Goal: Check status

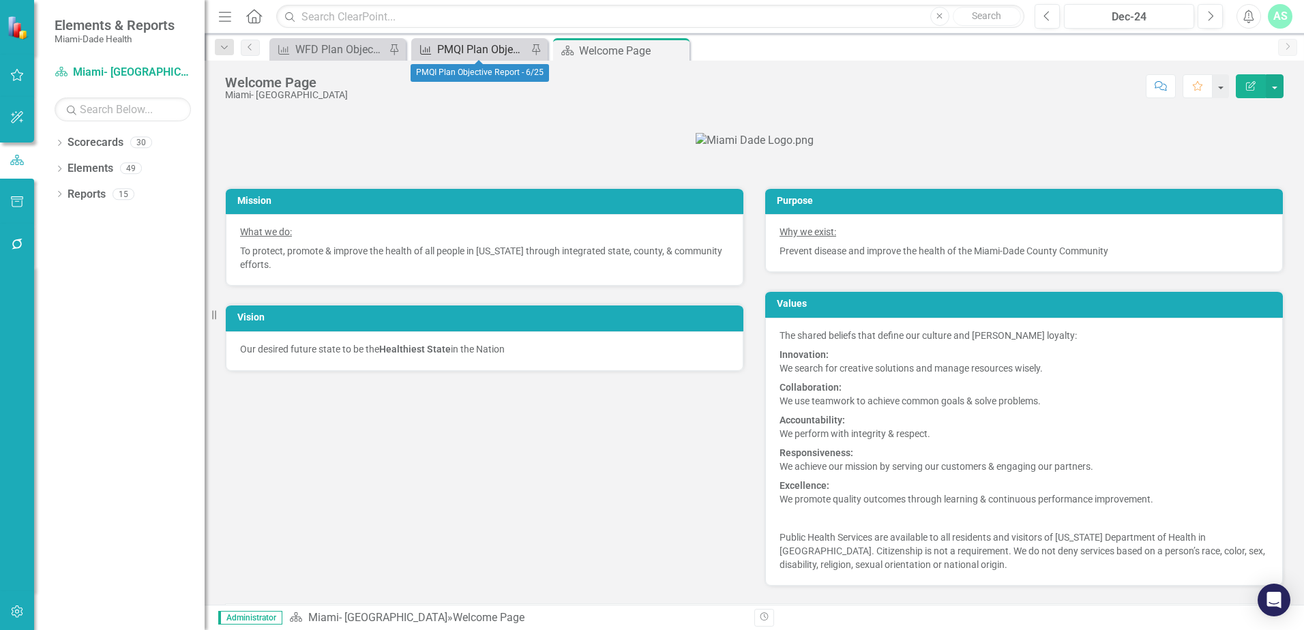
click at [453, 47] on div "PMQI Plan Objective Report - 6/25" at bounding box center [482, 49] width 90 height 17
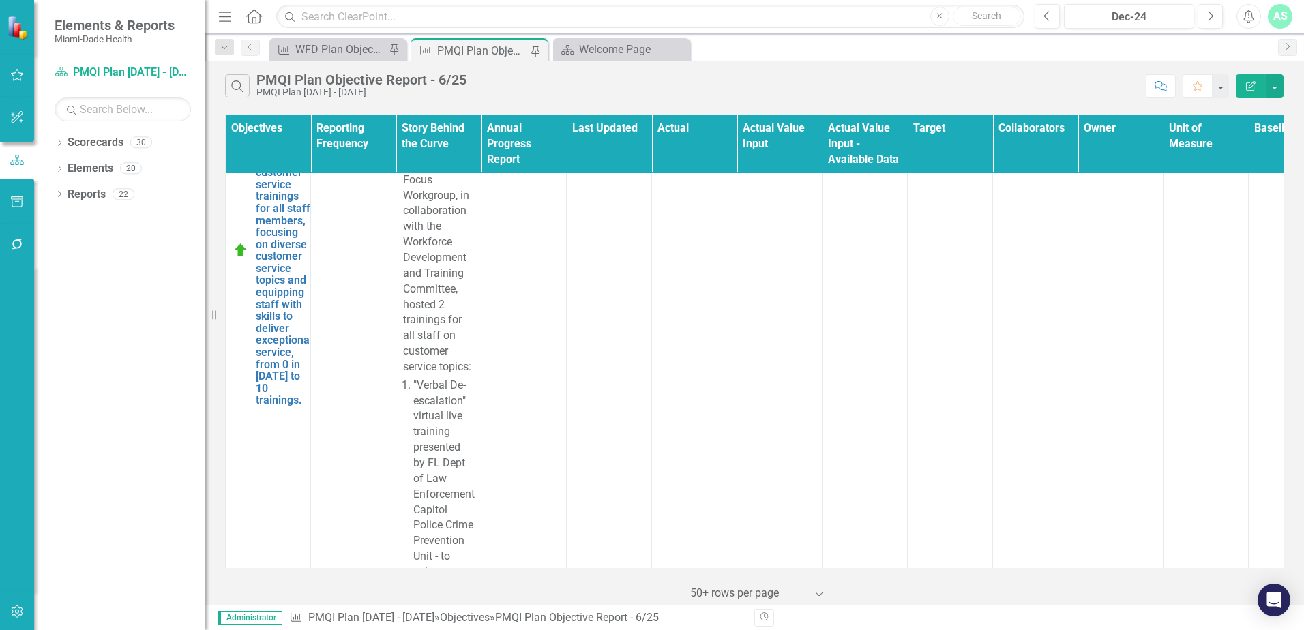
scroll to position [1840, 0]
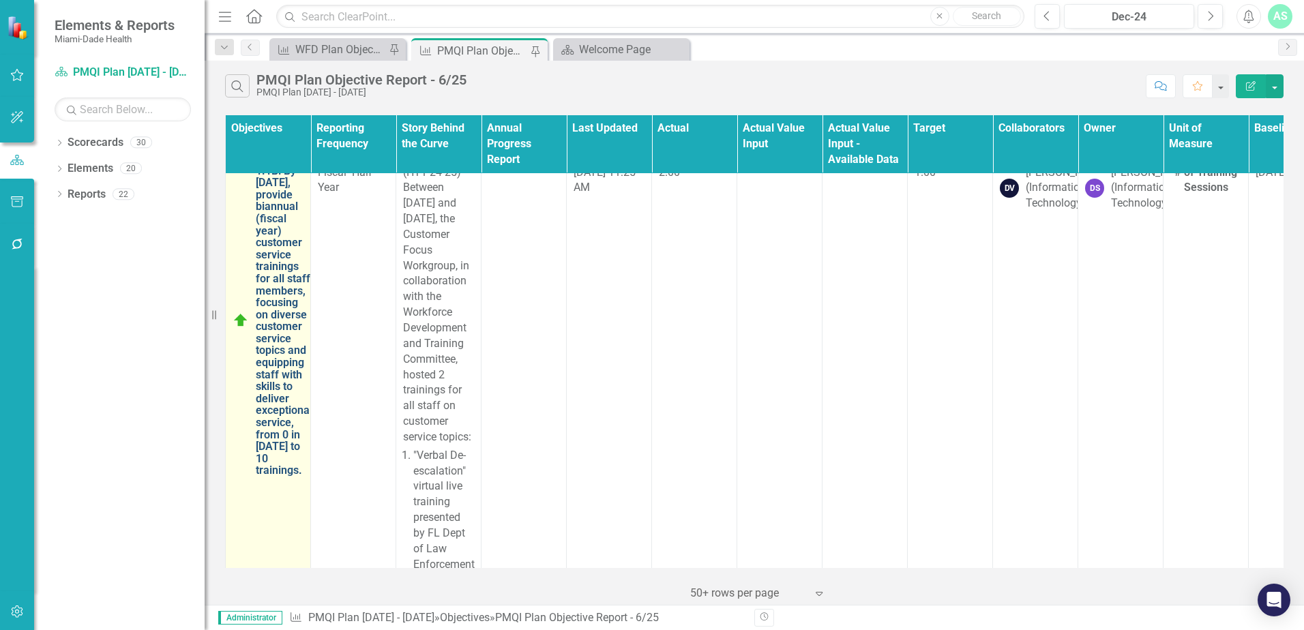
click at [283, 290] on link "1.1B: By [DATE], provide biannual (fiscal year) customer service trainings for …" at bounding box center [284, 321] width 57 height 312
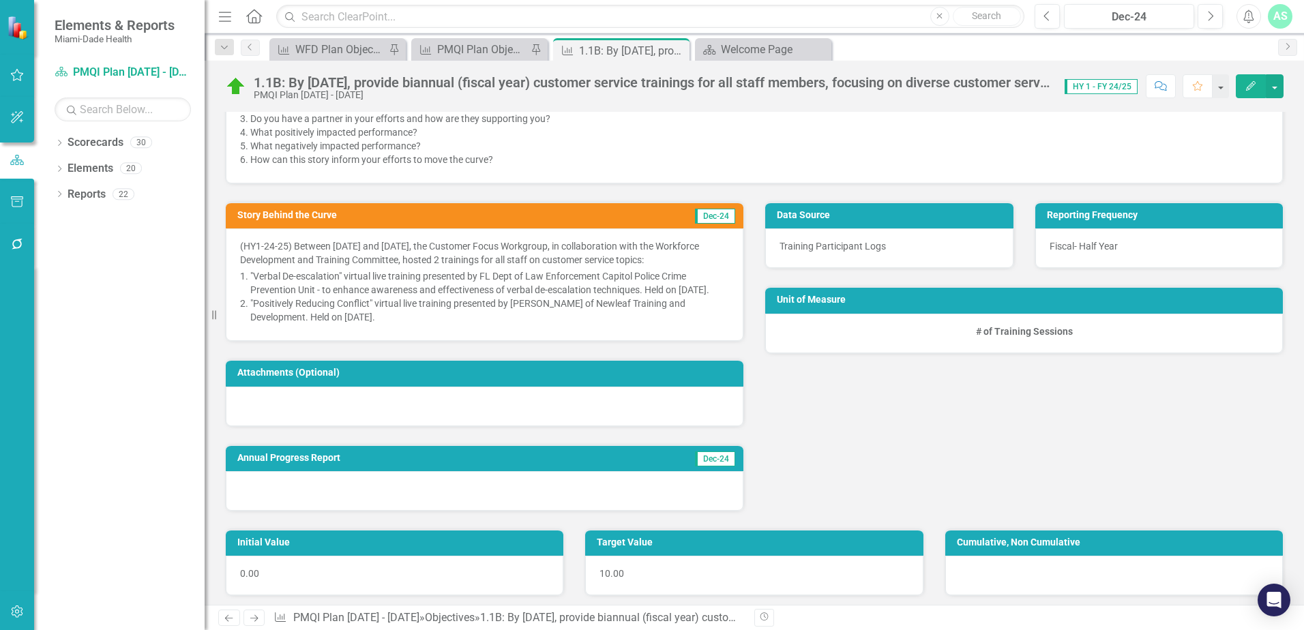
scroll to position [205, 0]
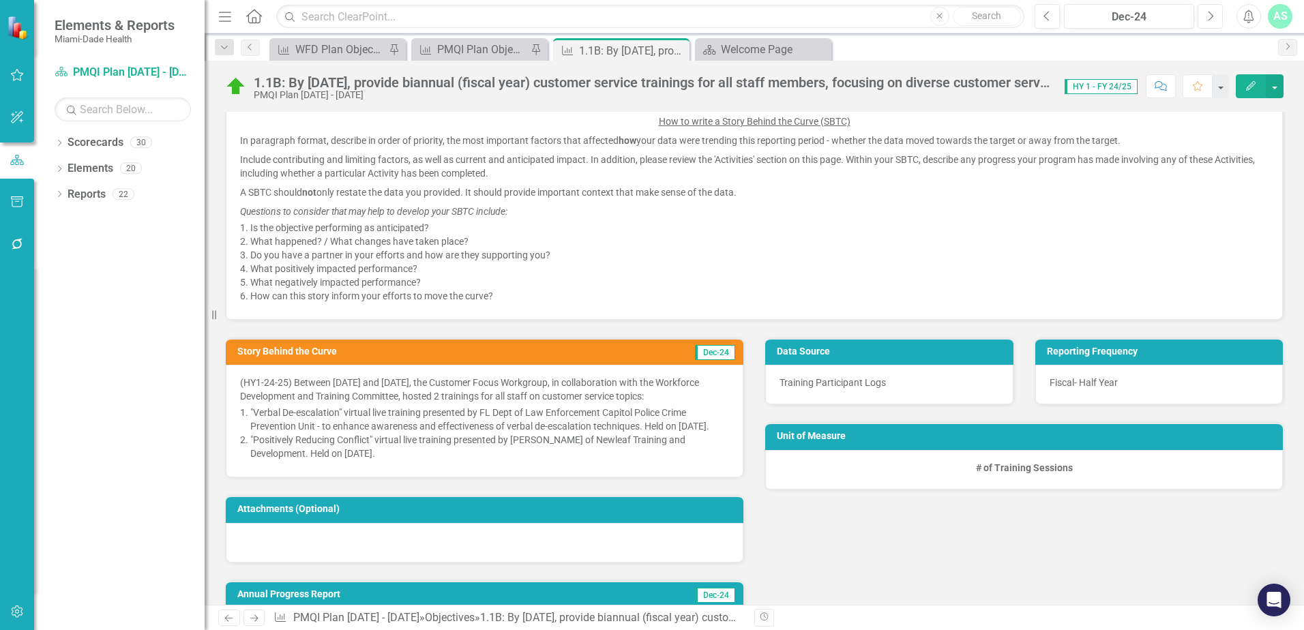
click at [1210, 16] on icon "Next" at bounding box center [1210, 16] width 8 height 12
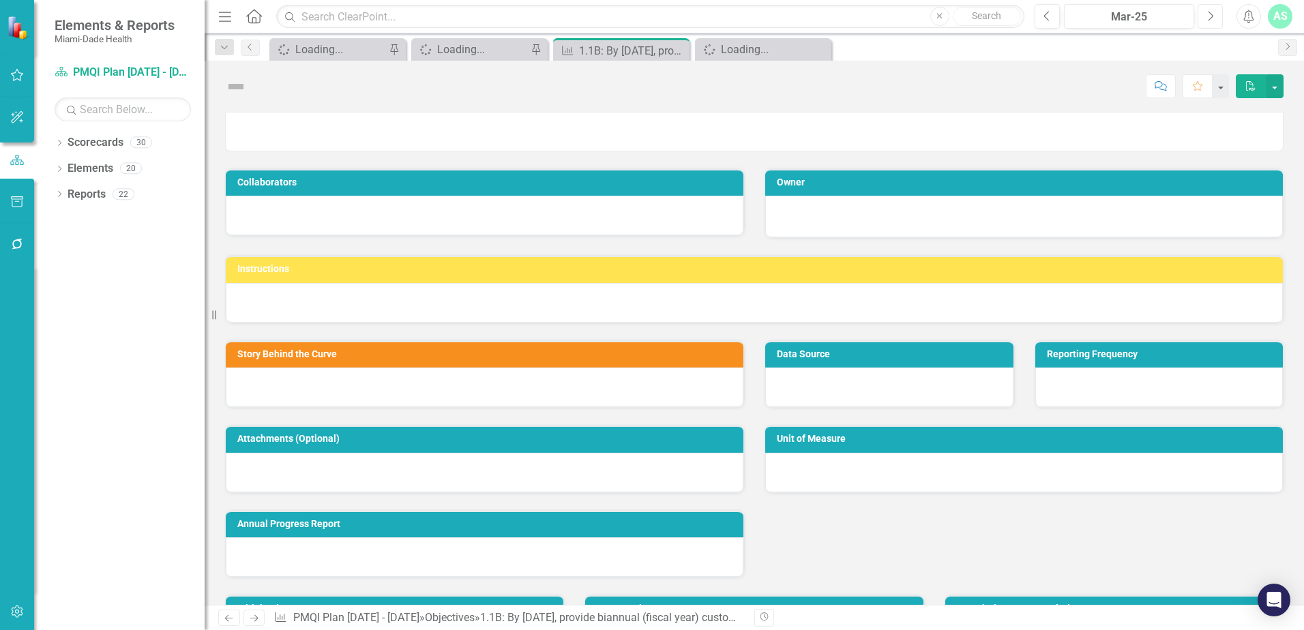
click at [1210, 16] on icon "Next" at bounding box center [1210, 16] width 8 height 12
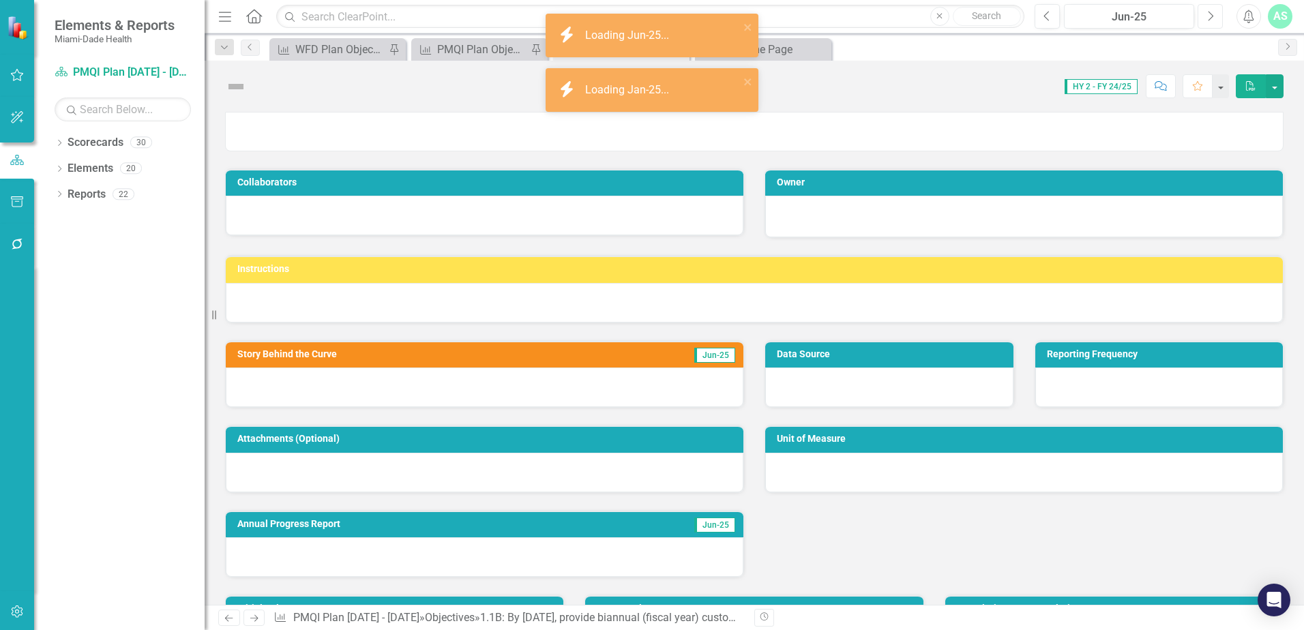
click at [1210, 16] on icon "Next" at bounding box center [1210, 16] width 8 height 12
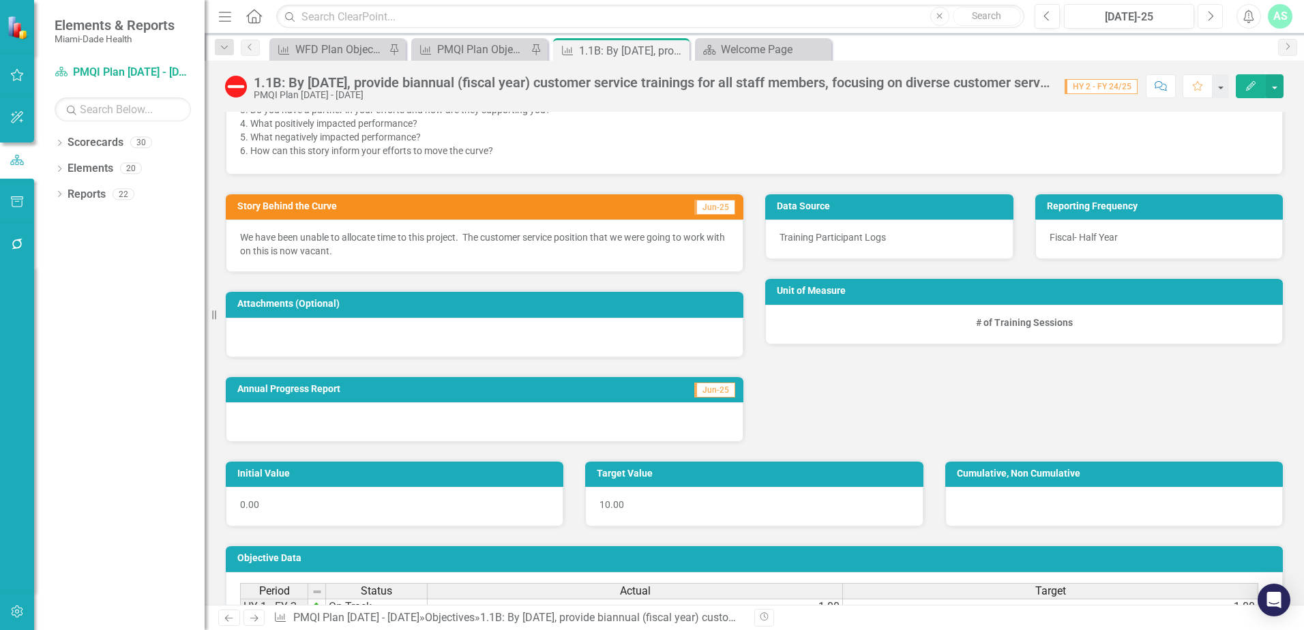
scroll to position [341, 0]
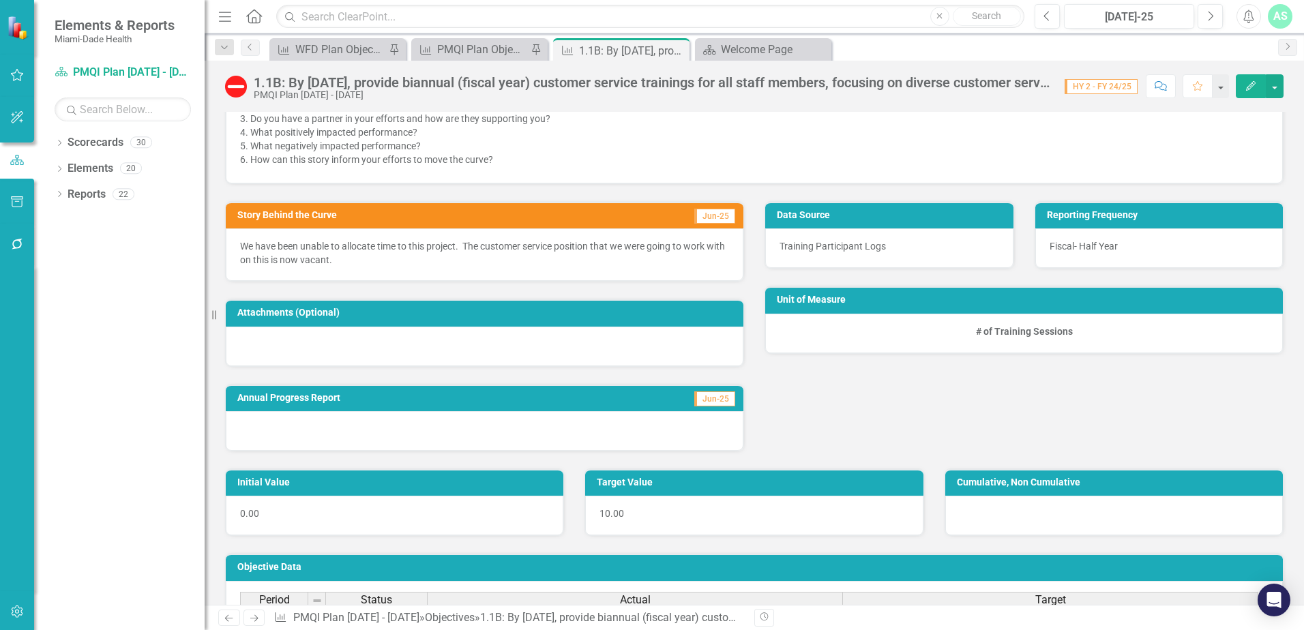
click at [402, 258] on p "We have been unable to allocate time to this project. The customer service posi…" at bounding box center [484, 252] width 489 height 27
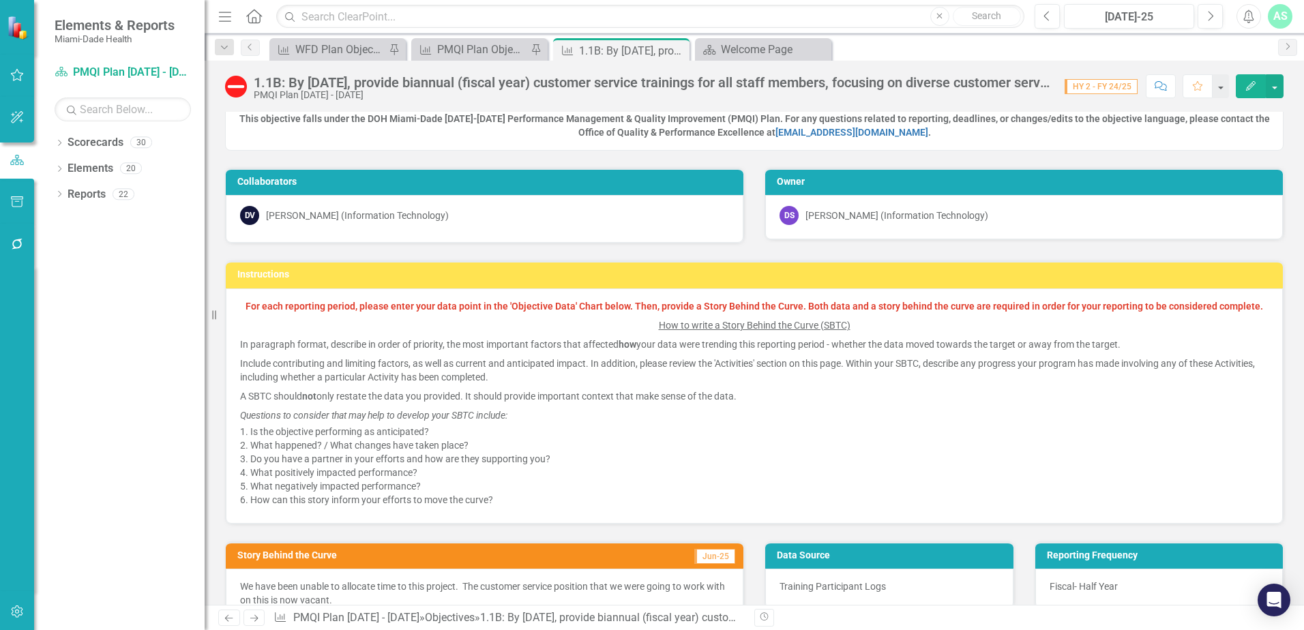
scroll to position [0, 0]
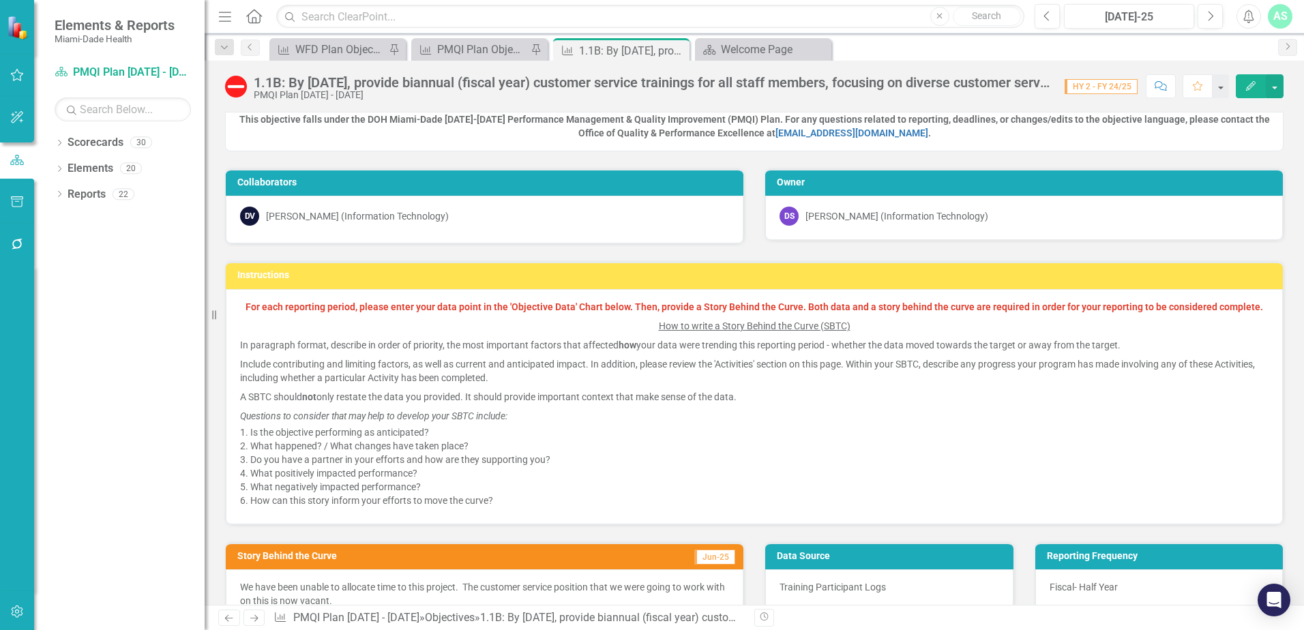
click at [345, 83] on div "1.1B: By [DATE], provide biannual (fiscal year) customer service trainings for …" at bounding box center [652, 82] width 797 height 15
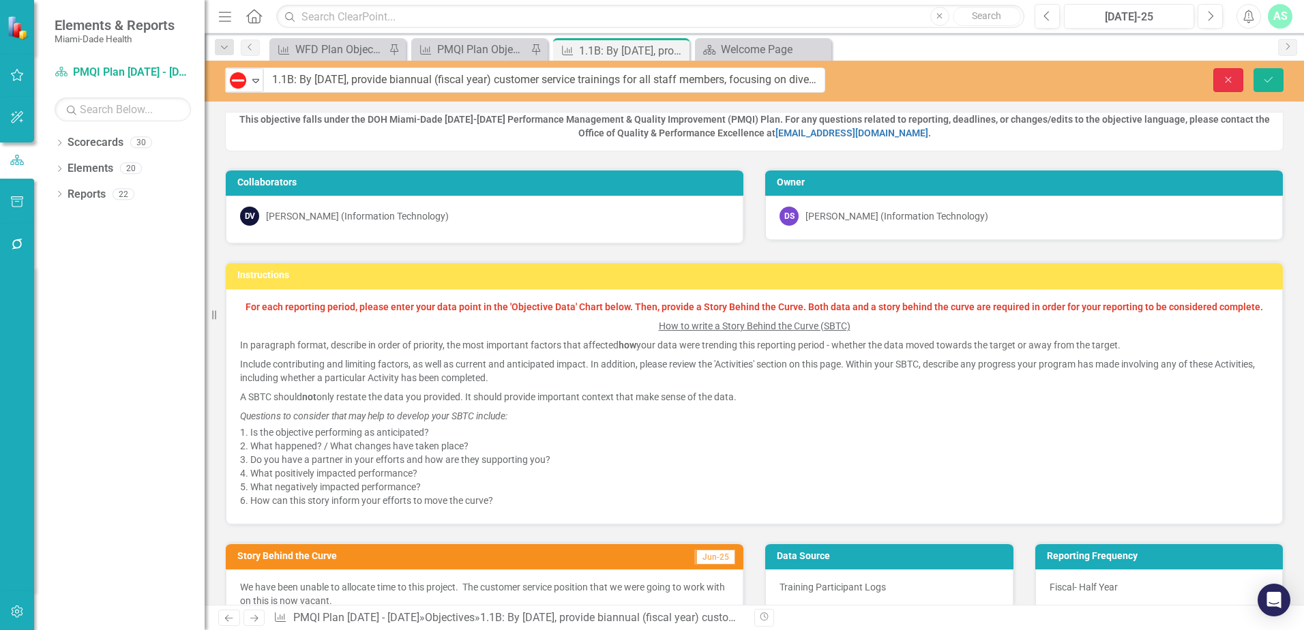
click at [1229, 80] on icon "button" at bounding box center [1228, 79] width 6 height 6
